Goal: Navigation & Orientation: Find specific page/section

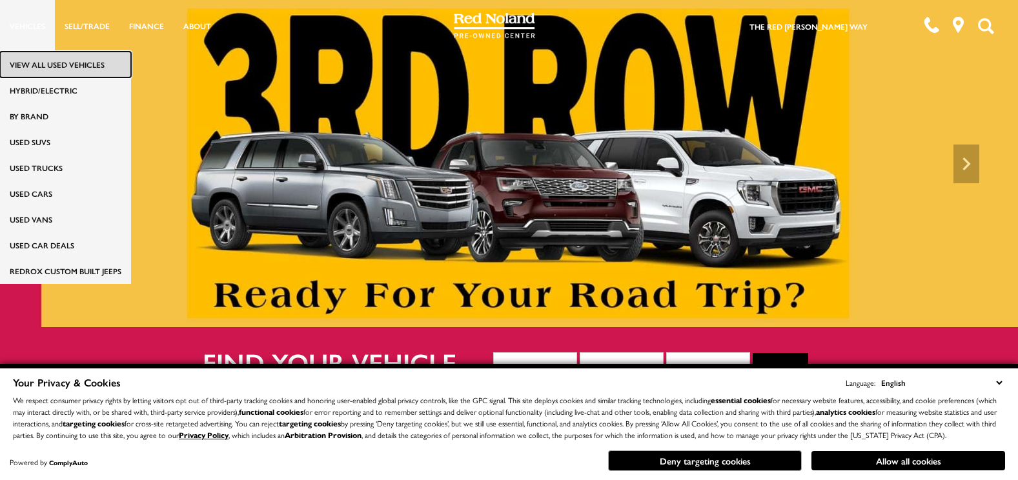
click at [31, 57] on link "View All Used Vehicles" at bounding box center [65, 65] width 131 height 26
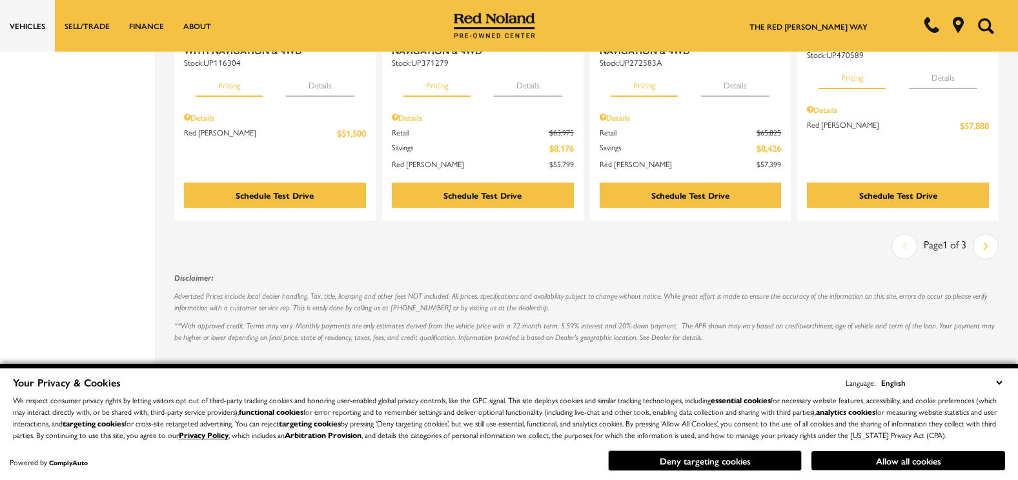
scroll to position [2349, 0]
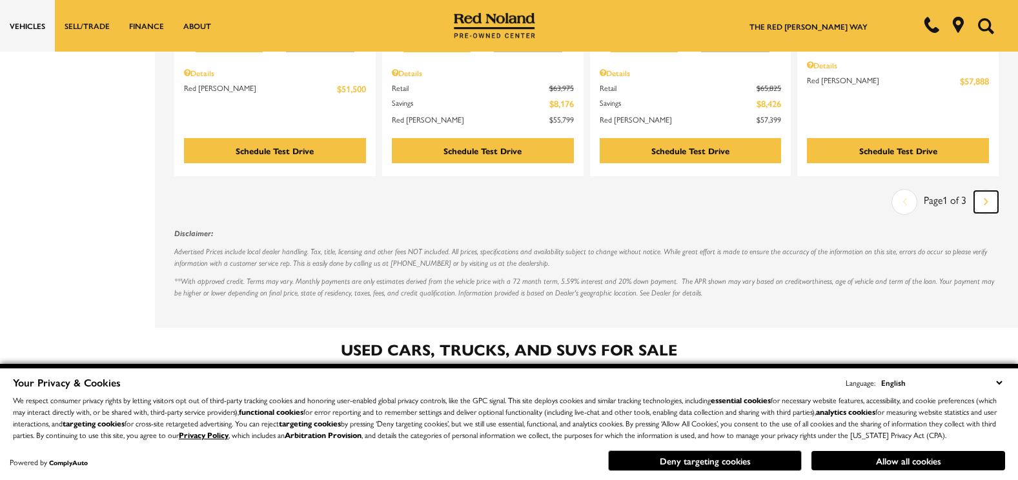
click at [986, 191] on link "Next" at bounding box center [986, 202] width 24 height 22
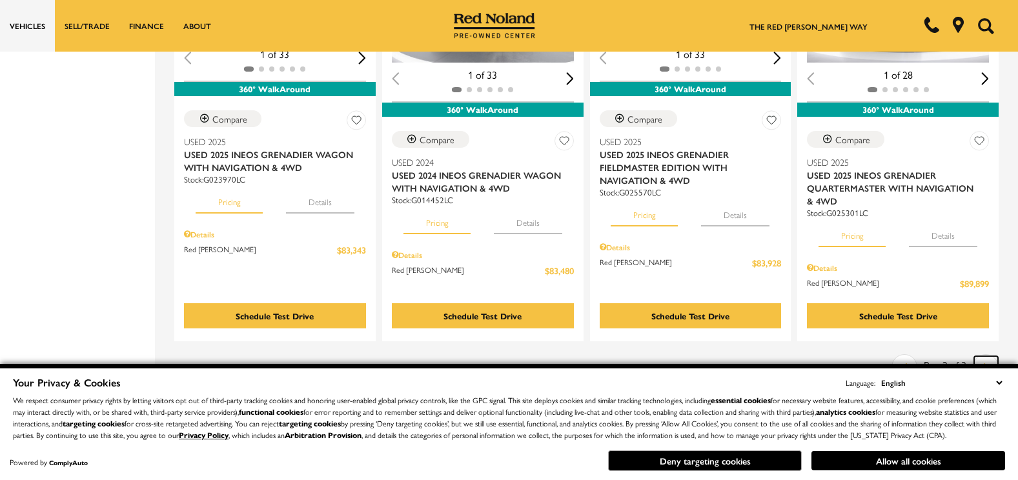
scroll to position [2349, 0]
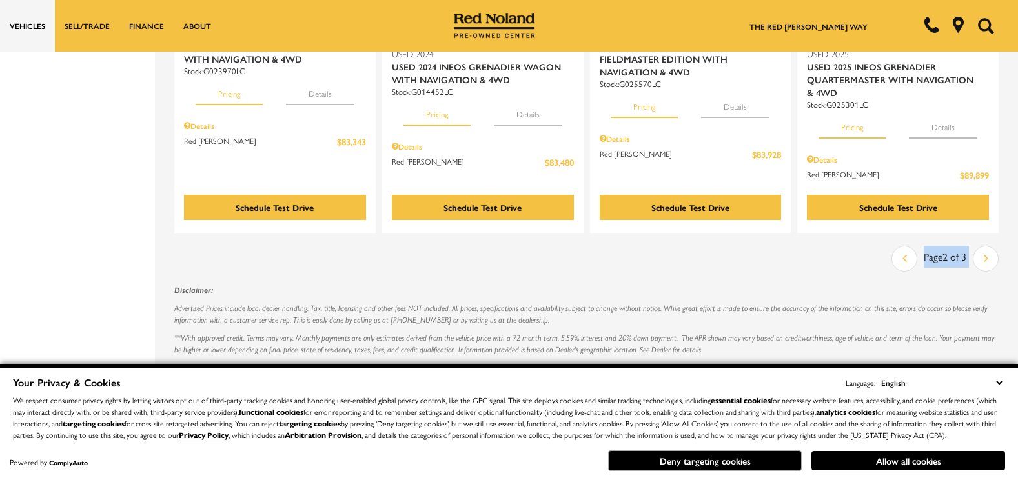
drag, startPoint x: 986, startPoint y: 183, endPoint x: 997, endPoint y: 234, distance: 52.8
click at [988, 248] on icon "next page" at bounding box center [986, 258] width 5 height 21
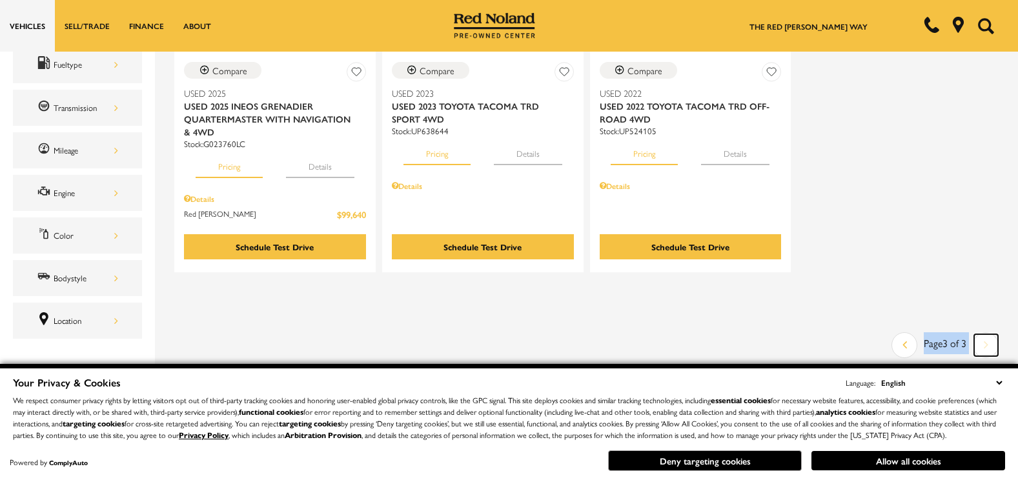
scroll to position [413, 0]
